Goal: Task Accomplishment & Management: Use online tool/utility

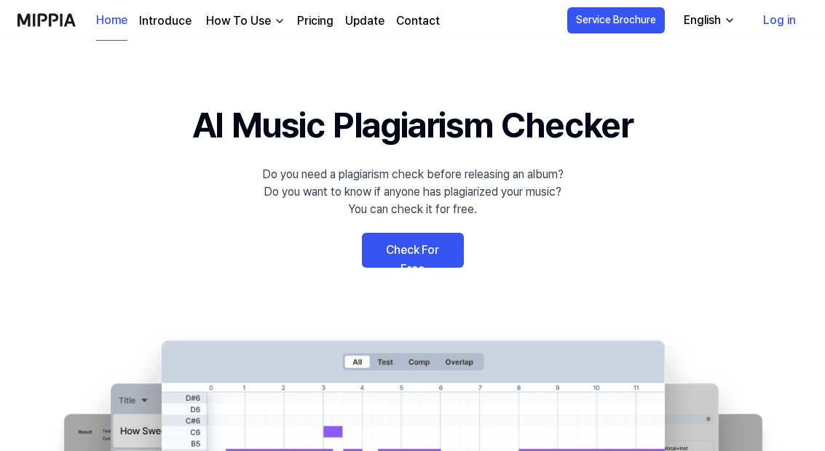
click at [438, 253] on link "Check For Free" at bounding box center [413, 250] width 102 height 35
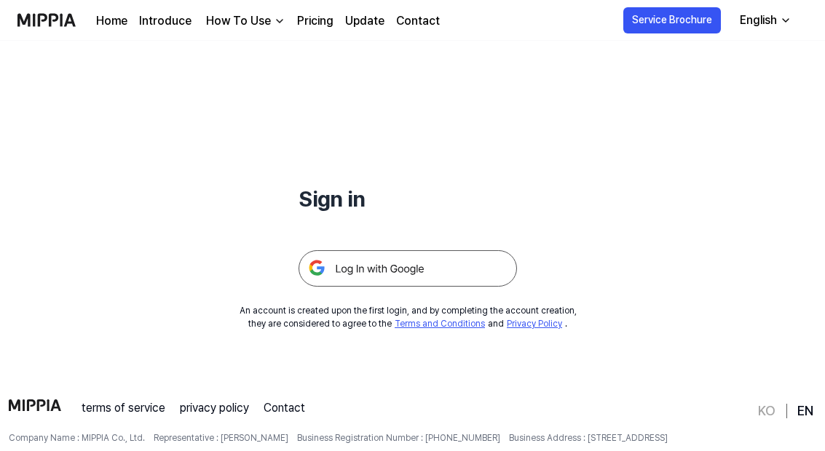
click at [476, 277] on img at bounding box center [408, 268] width 218 height 36
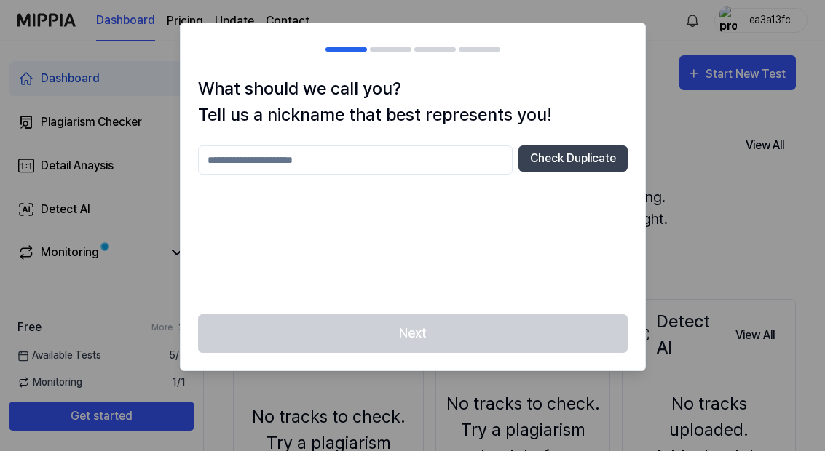
click at [474, 165] on input "text" at bounding box center [355, 160] width 315 height 29
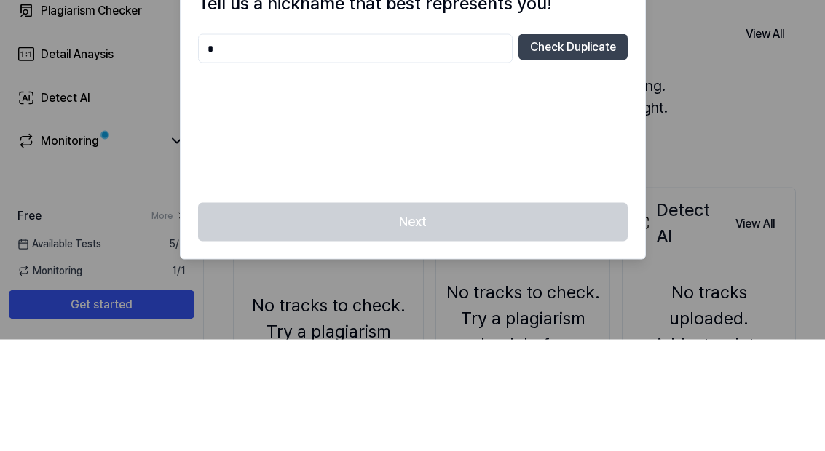
scroll to position [112, 0]
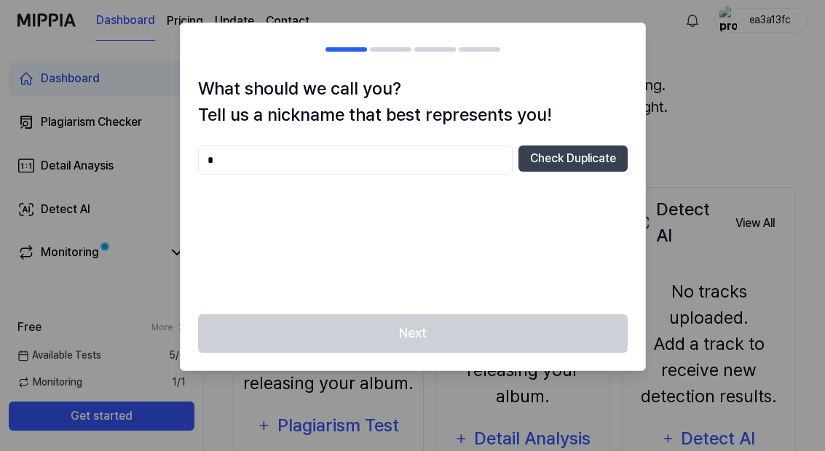
click at [529, 334] on div "Next" at bounding box center [413, 343] width 465 height 56
click at [492, 165] on input "*" at bounding box center [355, 160] width 315 height 29
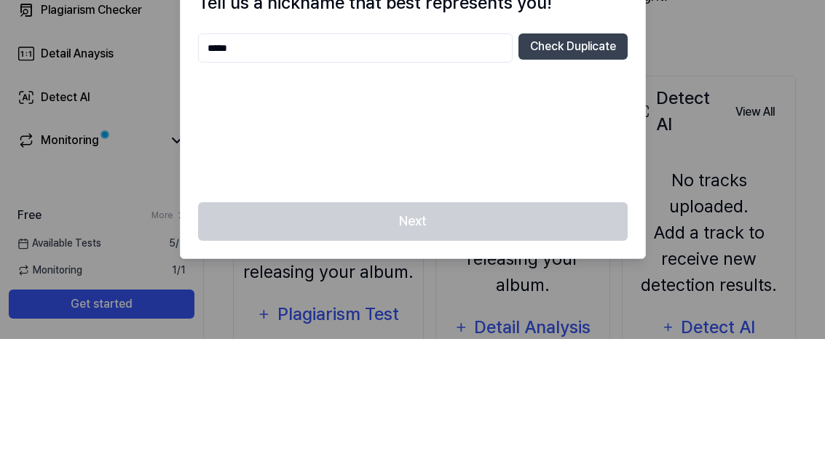
scroll to position [224, 0]
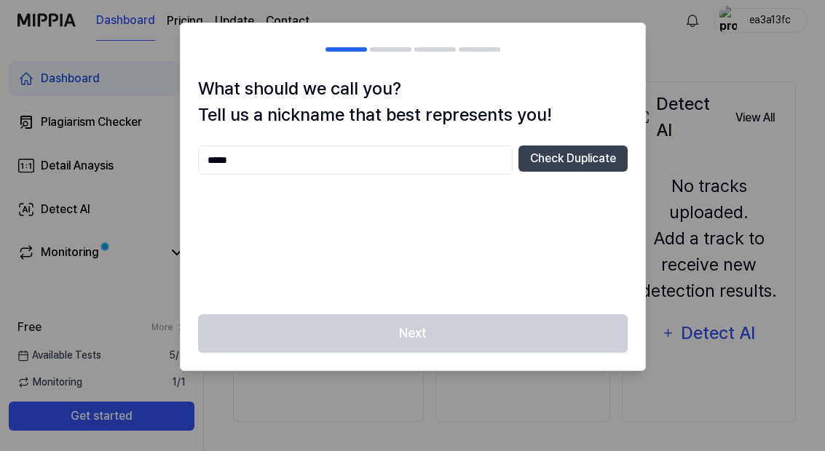
click at [769, 419] on div at bounding box center [412, 225] width 825 height 451
click at [453, 161] on input "*****" at bounding box center [355, 160] width 315 height 29
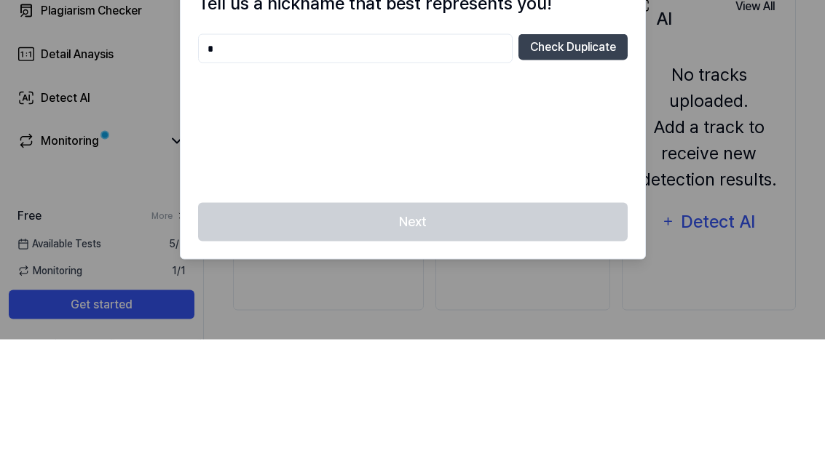
click at [607, 146] on button "Check Duplicate" at bounding box center [572, 159] width 109 height 26
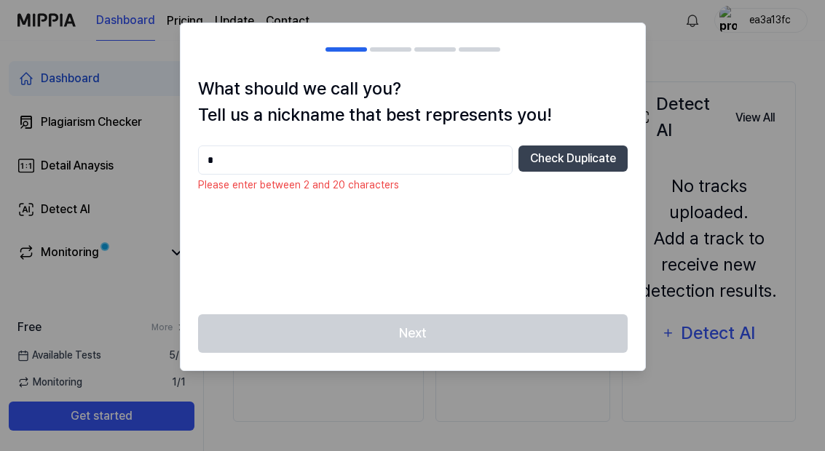
click at [500, 154] on input "*" at bounding box center [355, 160] width 315 height 29
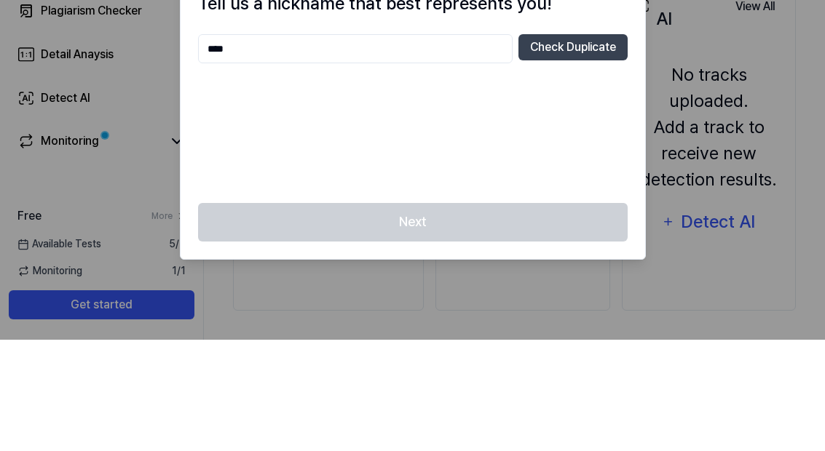
click at [607, 146] on button "Check Duplicate" at bounding box center [572, 159] width 109 height 26
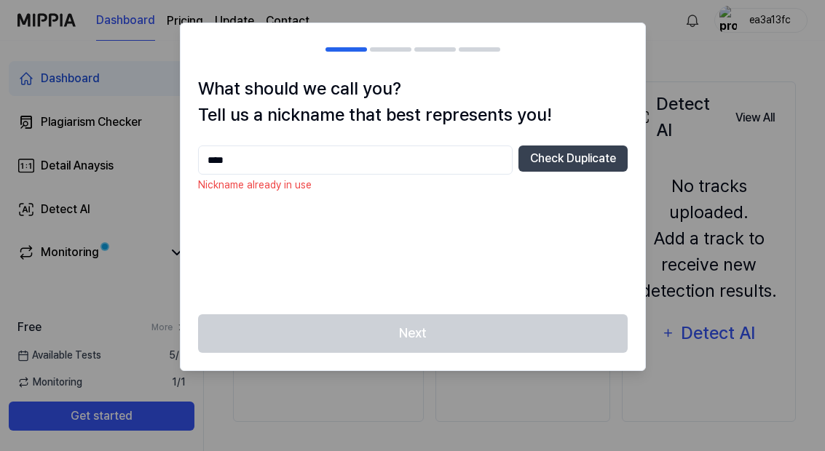
click at [502, 165] on input "****" at bounding box center [355, 160] width 315 height 29
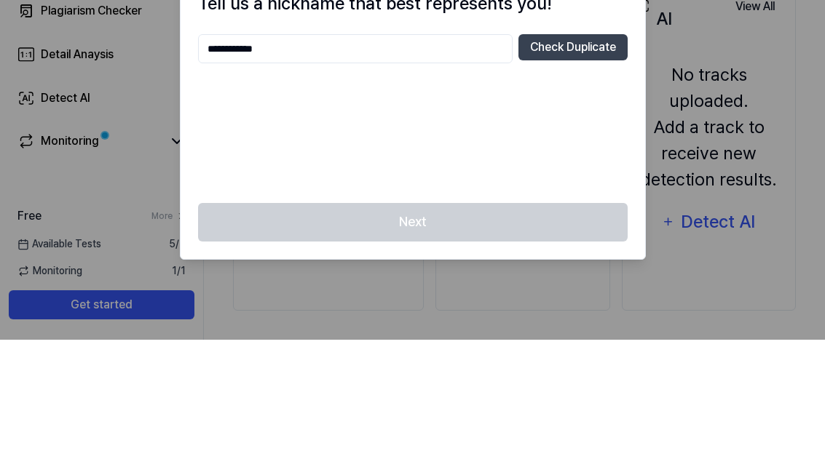
type input "**********"
click at [591, 146] on button "Check Duplicate" at bounding box center [572, 159] width 109 height 26
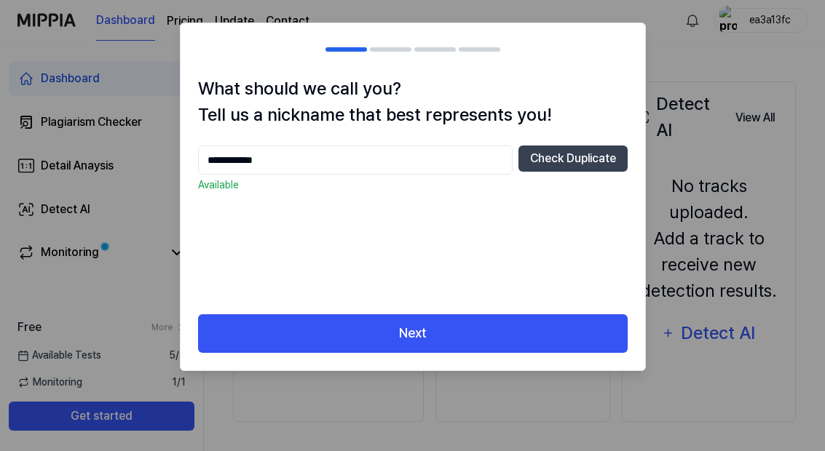
click at [570, 346] on button "Next" at bounding box center [413, 334] width 430 height 39
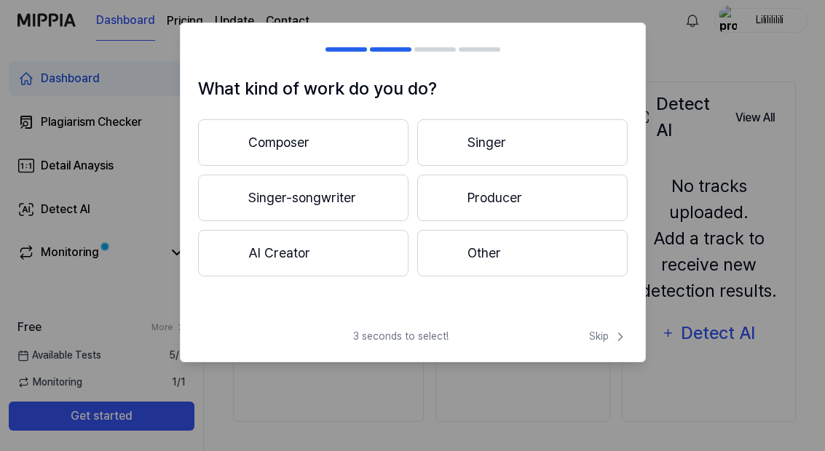
click at [554, 255] on button "Other" at bounding box center [522, 253] width 210 height 47
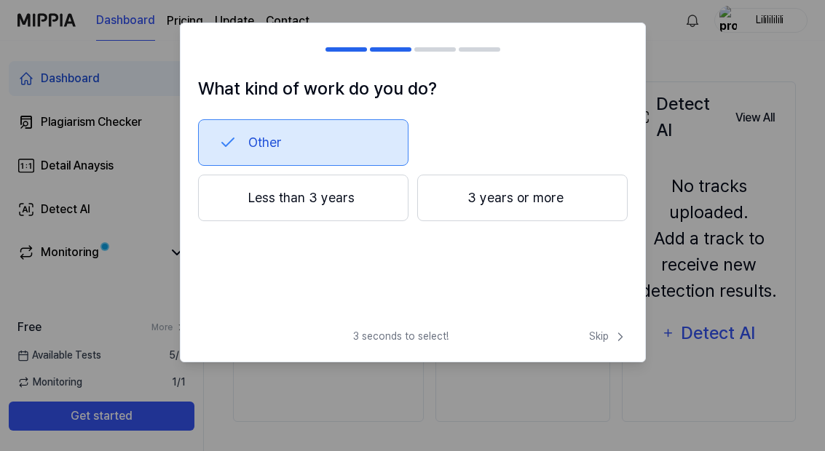
click at [388, 191] on button "Less than 3 years" at bounding box center [303, 198] width 210 height 47
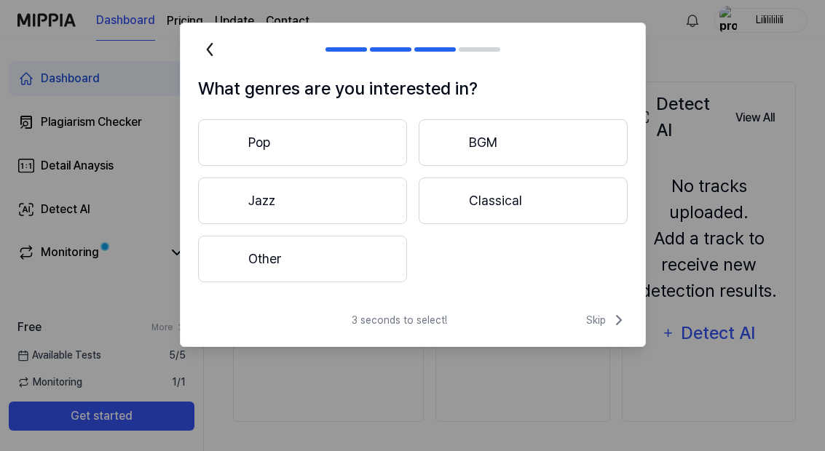
click at [389, 261] on button "Other" at bounding box center [302, 259] width 209 height 47
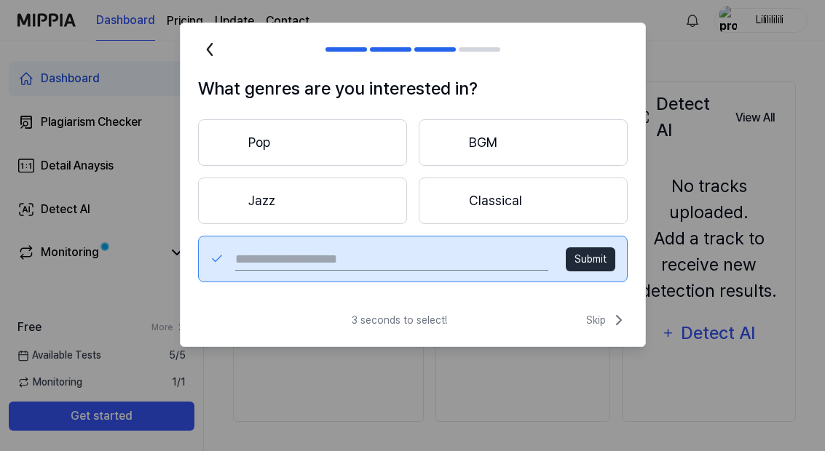
click at [520, 264] on input "text" at bounding box center [391, 259] width 312 height 23
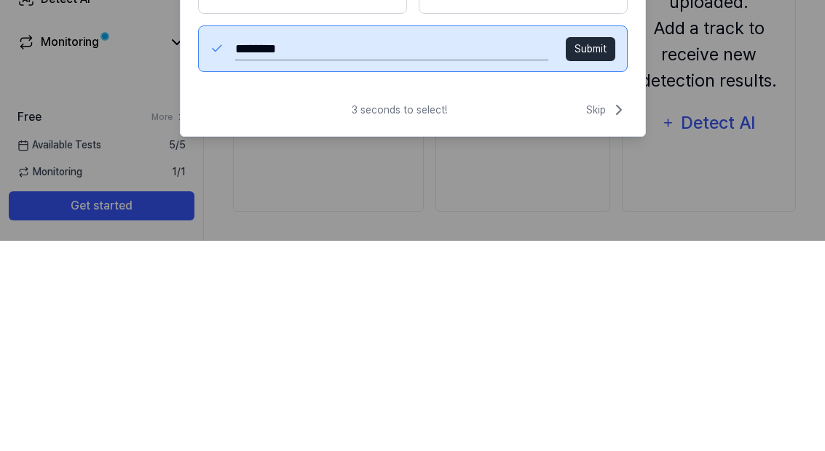
type input "********"
click at [601, 248] on button "Submit" at bounding box center [591, 260] width 50 height 24
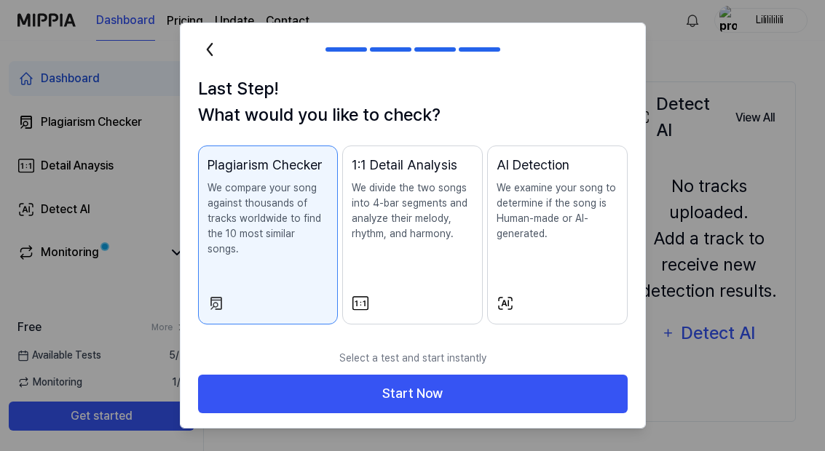
click at [524, 379] on button "Start Now" at bounding box center [413, 394] width 430 height 39
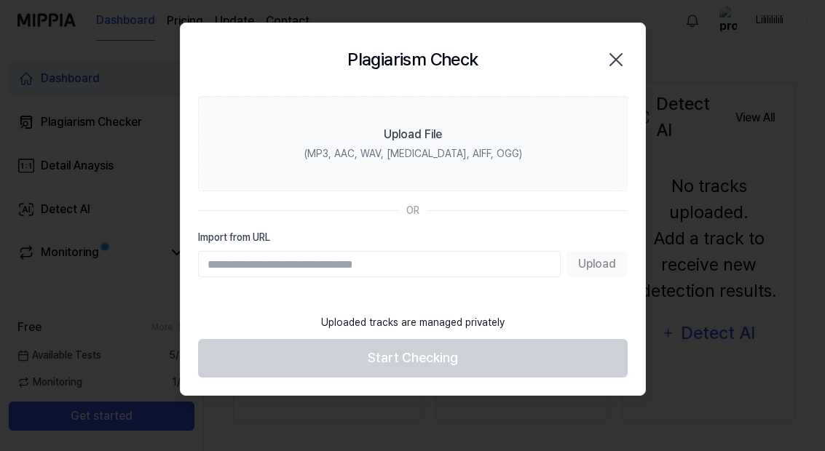
click at [631, 51] on div "Plagiarism Check Close" at bounding box center [413, 59] width 465 height 73
click at [620, 56] on icon "button" at bounding box center [615, 59] width 23 height 23
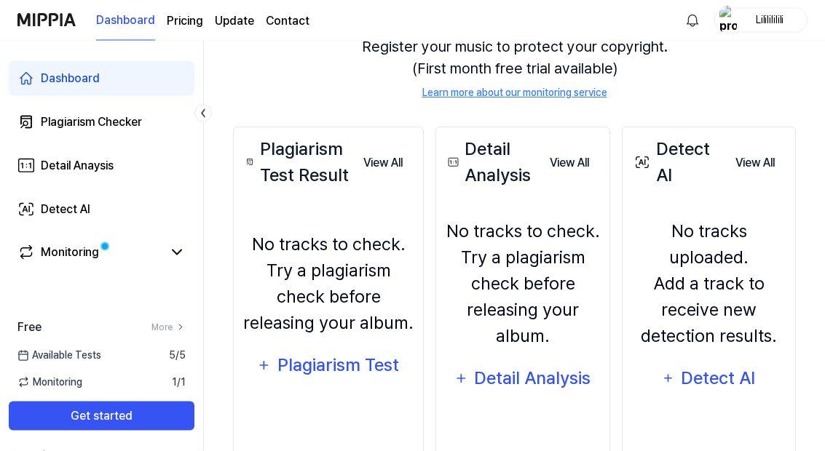
scroll to position [0, 0]
